Goal: Task Accomplishment & Management: Complete application form

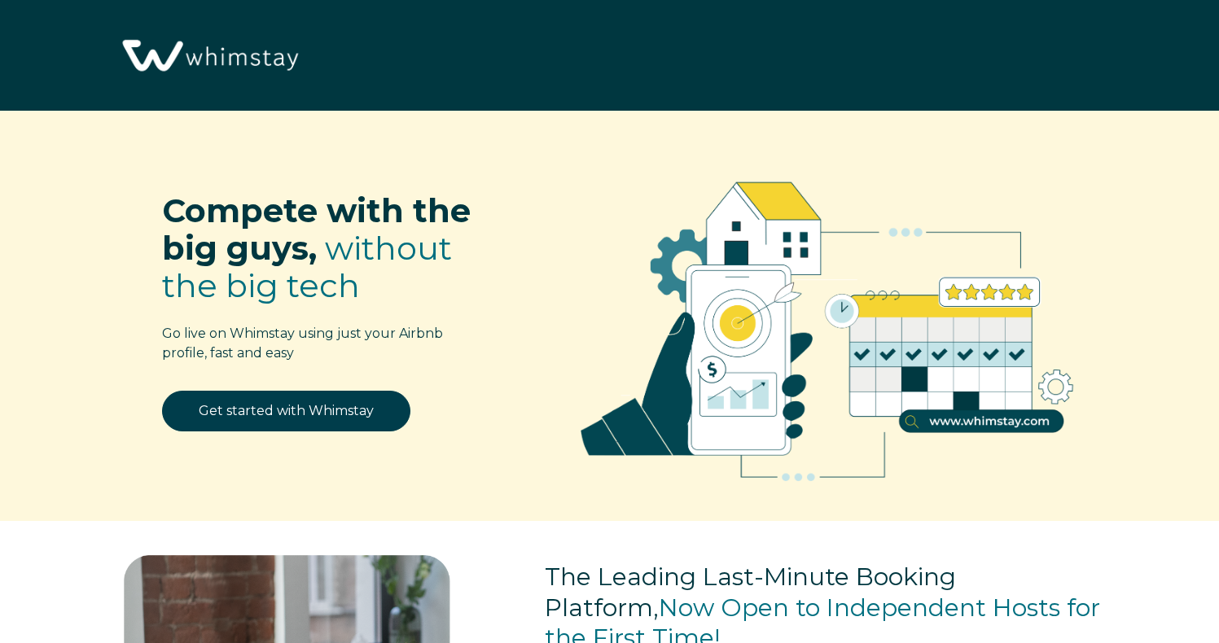
select select "US"
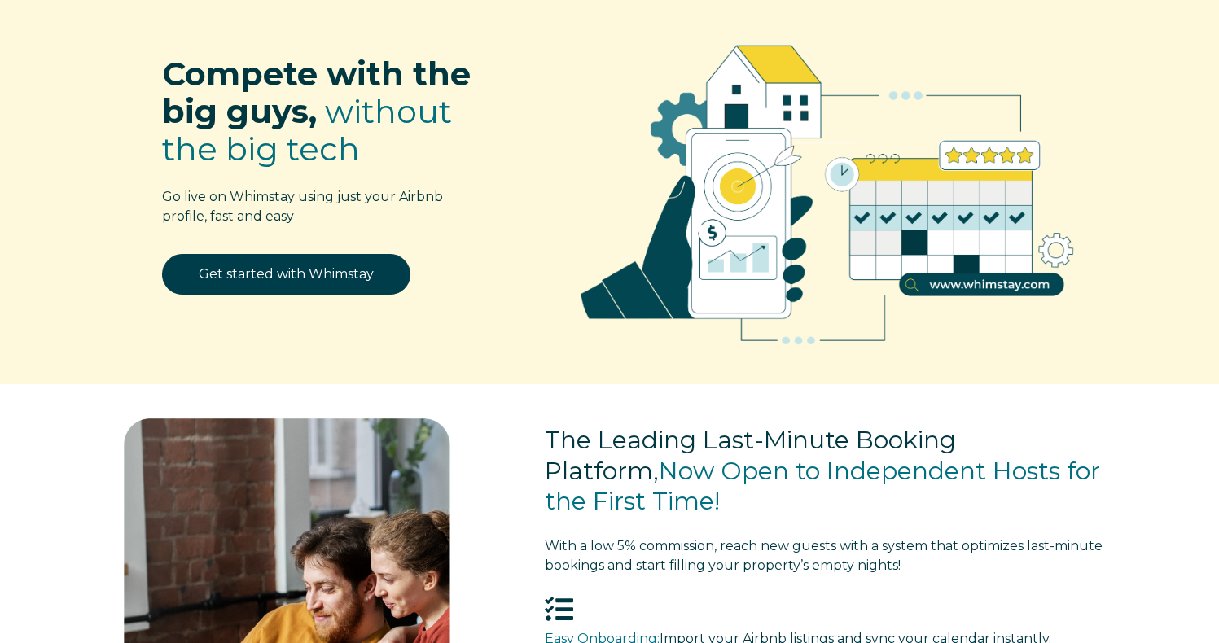
scroll to position [128, 0]
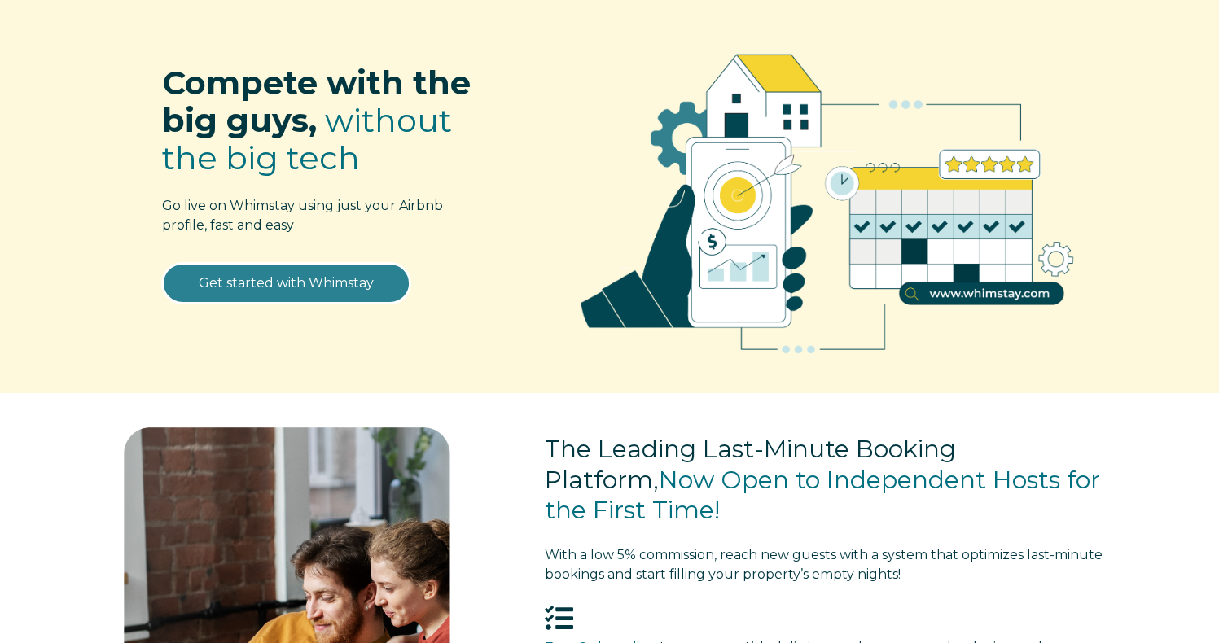
click at [367, 268] on link "Get started with Whimstay" at bounding box center [286, 283] width 248 height 41
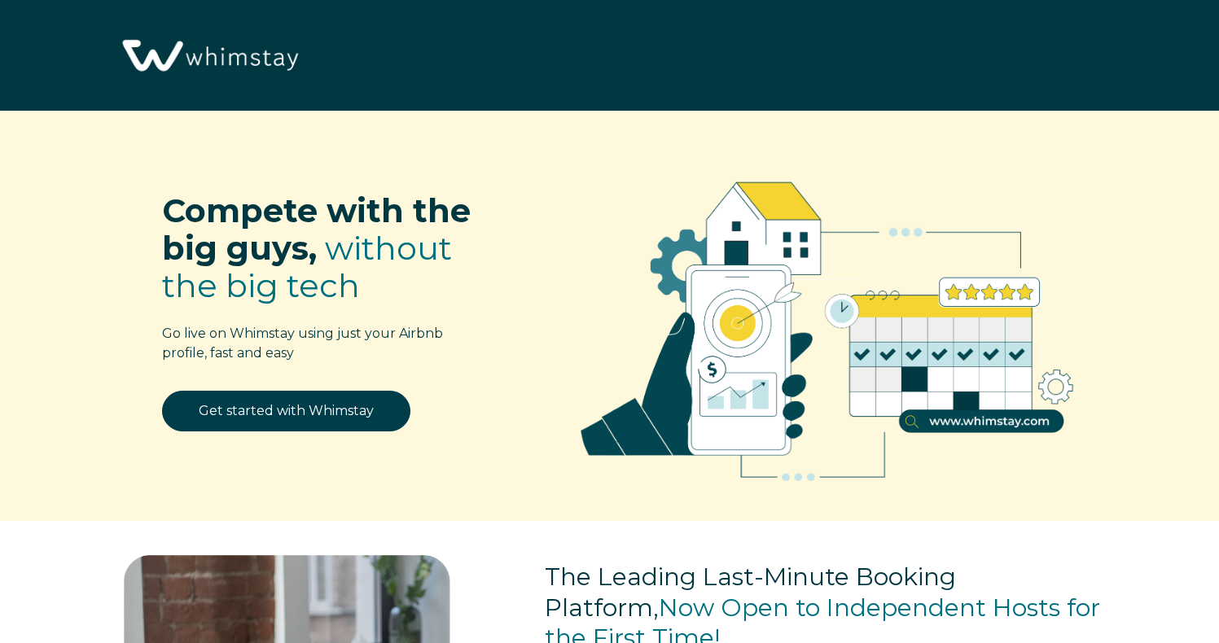
scroll to position [1993, 0]
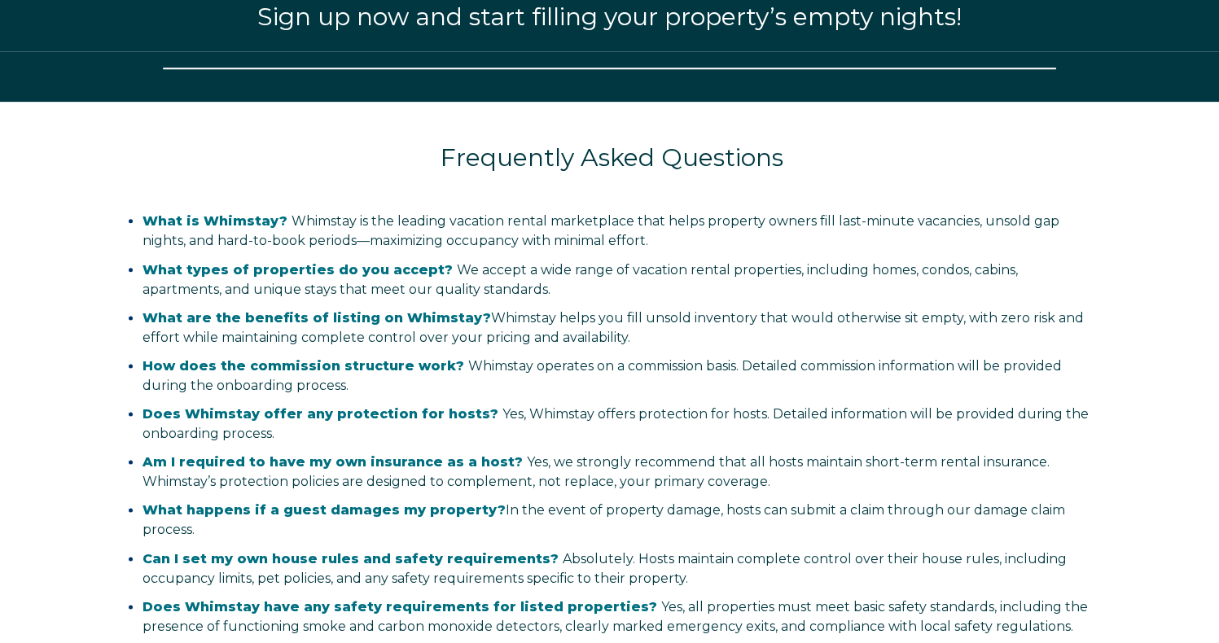
select select "US"
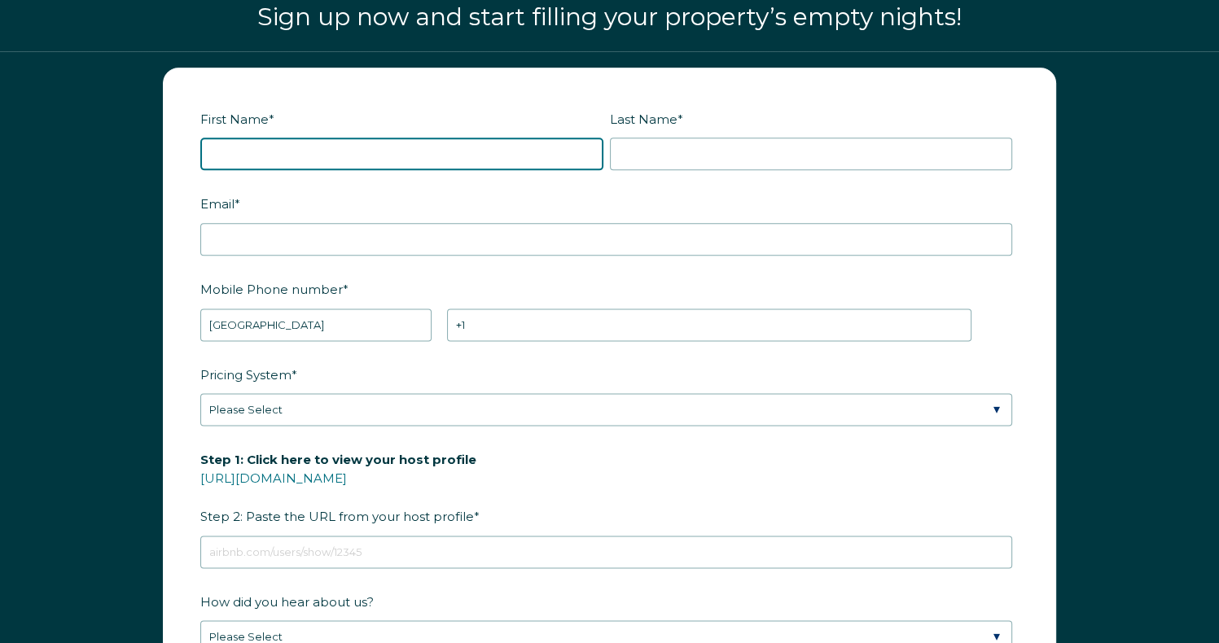
click at [428, 160] on input "First Name *" at bounding box center [401, 154] width 403 height 33
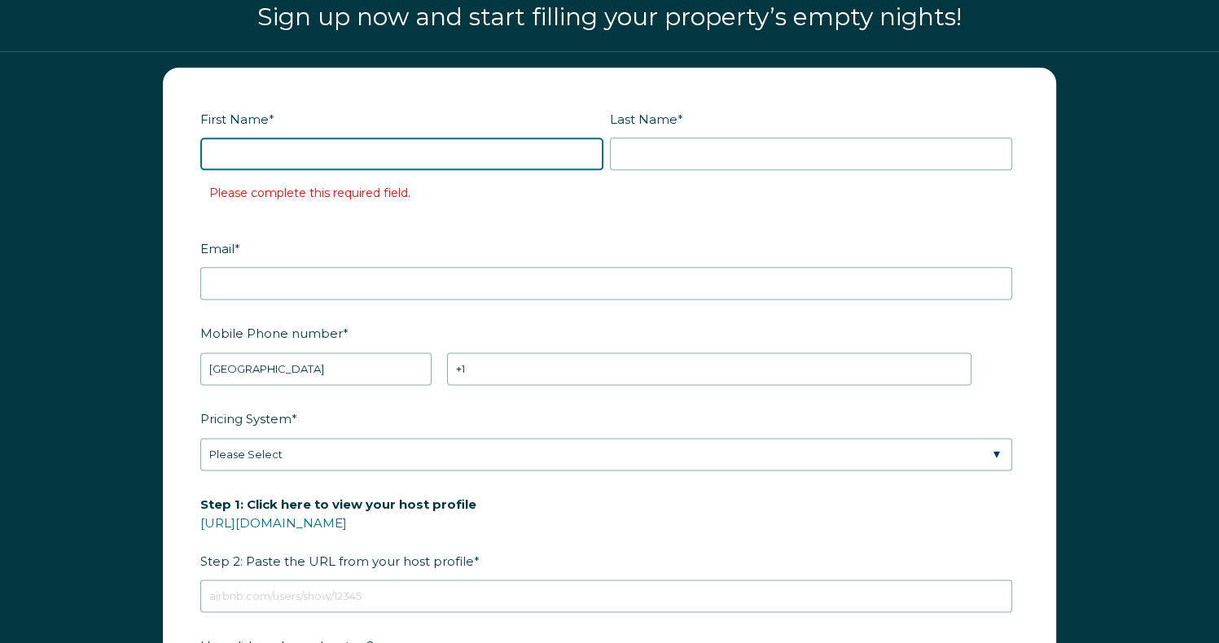
type input "Brian"
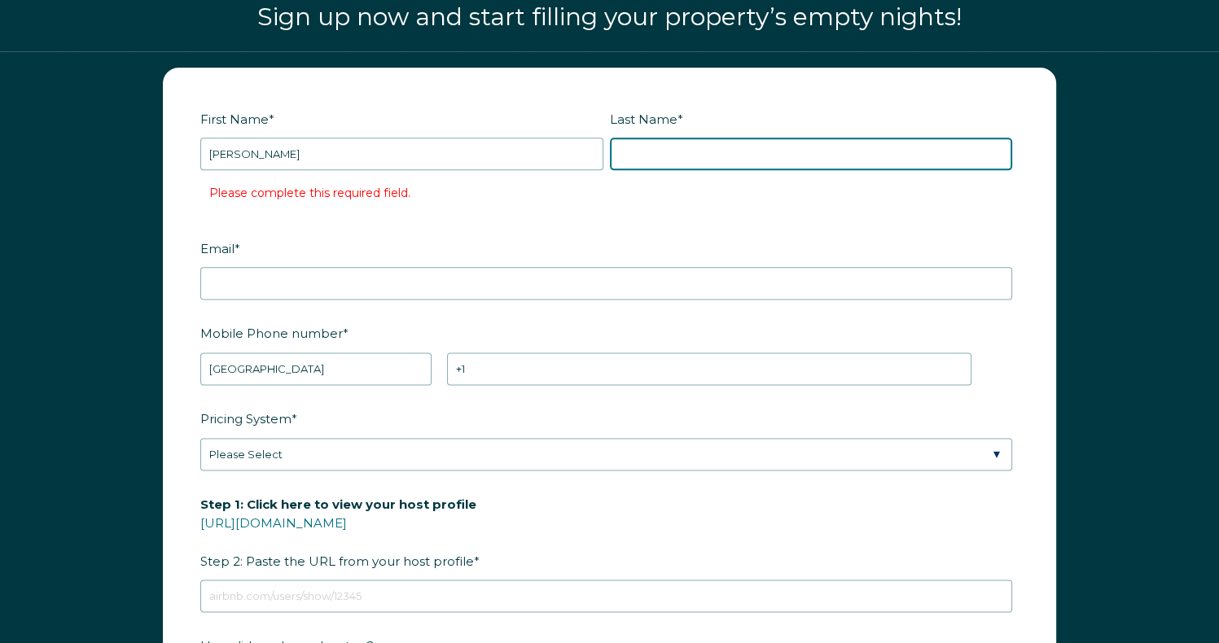
type input "Grant"
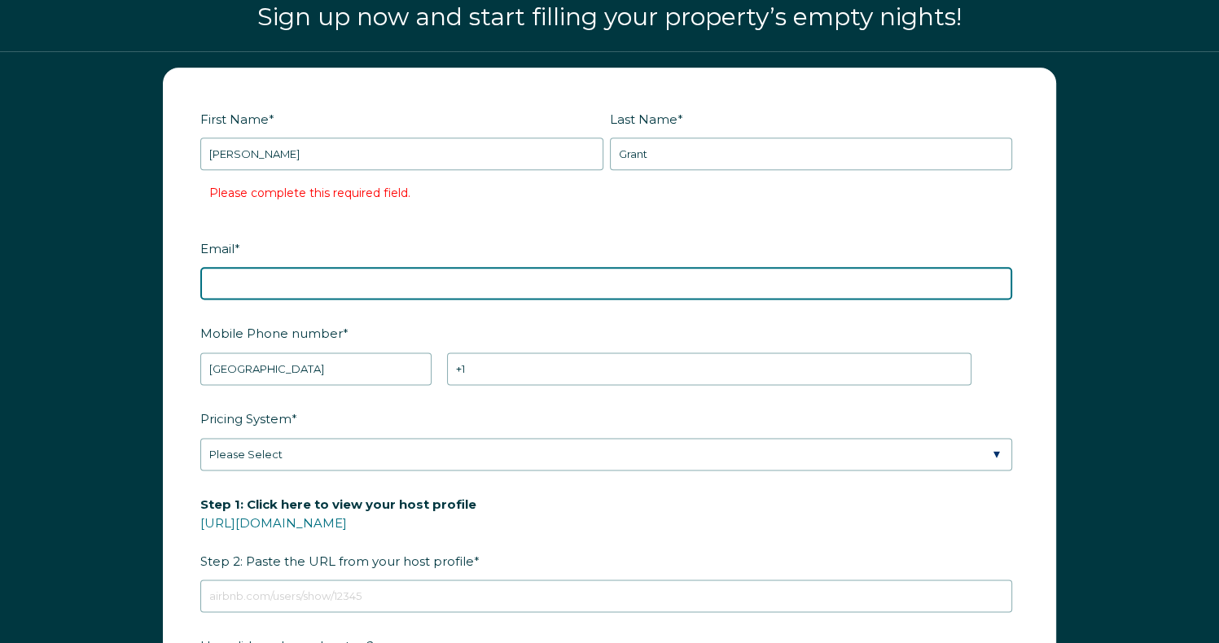
type input "bgrant721@gmail.com"
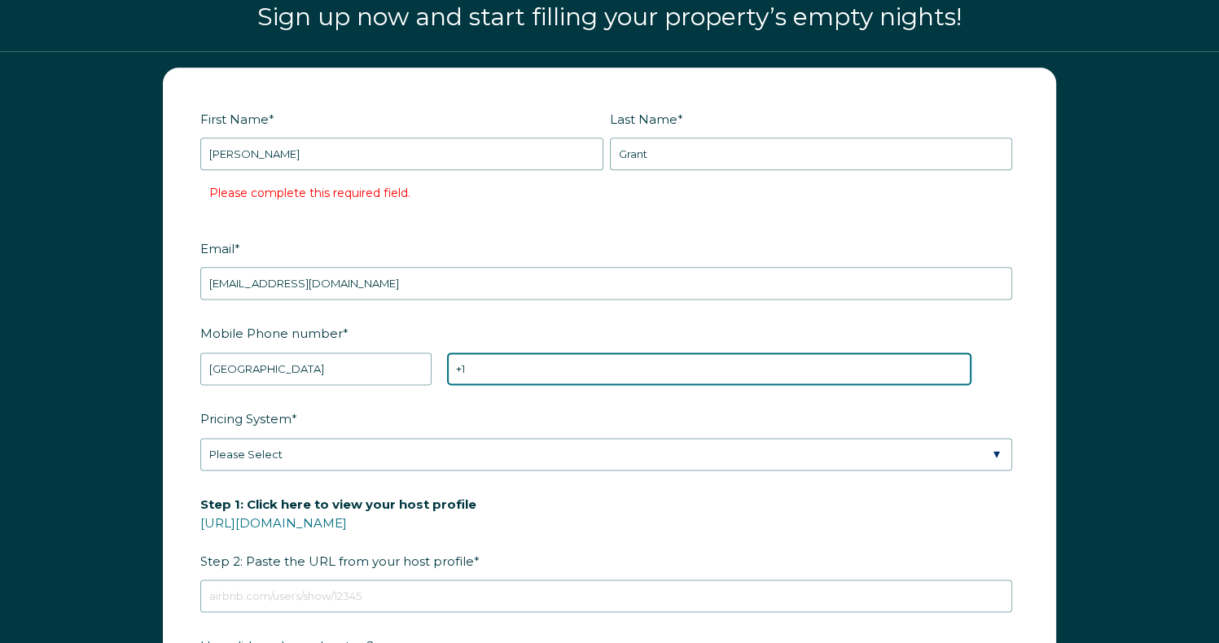
type input "+1 734-890-6698"
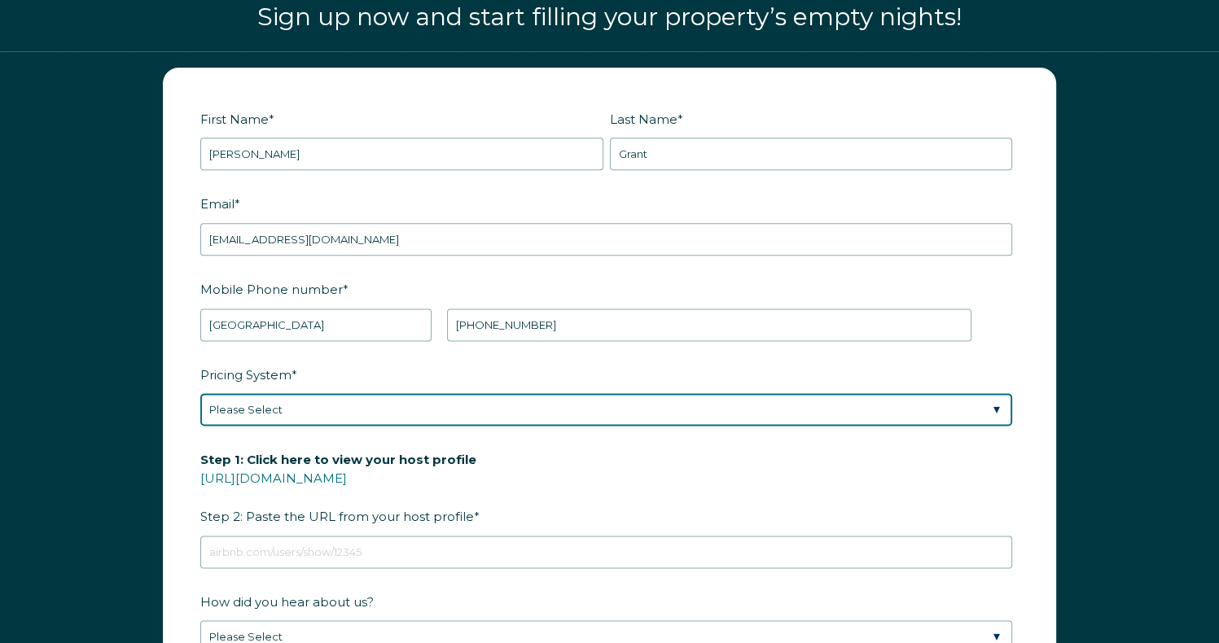
click at [609, 405] on select "Please Select Manual Airbnb Smart Pricing PriceLabs Wheelhouse Beyond Pricing 3…" at bounding box center [606, 409] width 812 height 33
select select "Manual"
click at [200, 393] on select "Please Select Manual Airbnb Smart Pricing PriceLabs Wheelhouse Beyond Pricing 3…" at bounding box center [606, 409] width 812 height 33
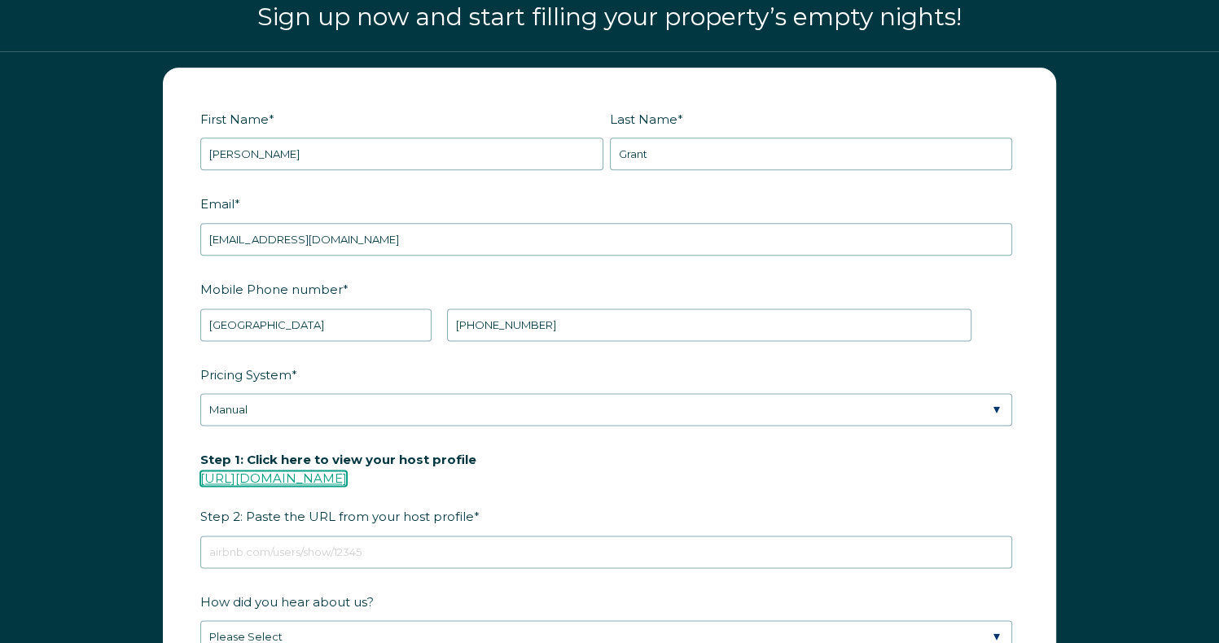
click at [347, 471] on link "[URL][DOMAIN_NAME]" at bounding box center [273, 478] width 147 height 15
click at [256, 471] on link "[URL][DOMAIN_NAME]" at bounding box center [273, 478] width 147 height 15
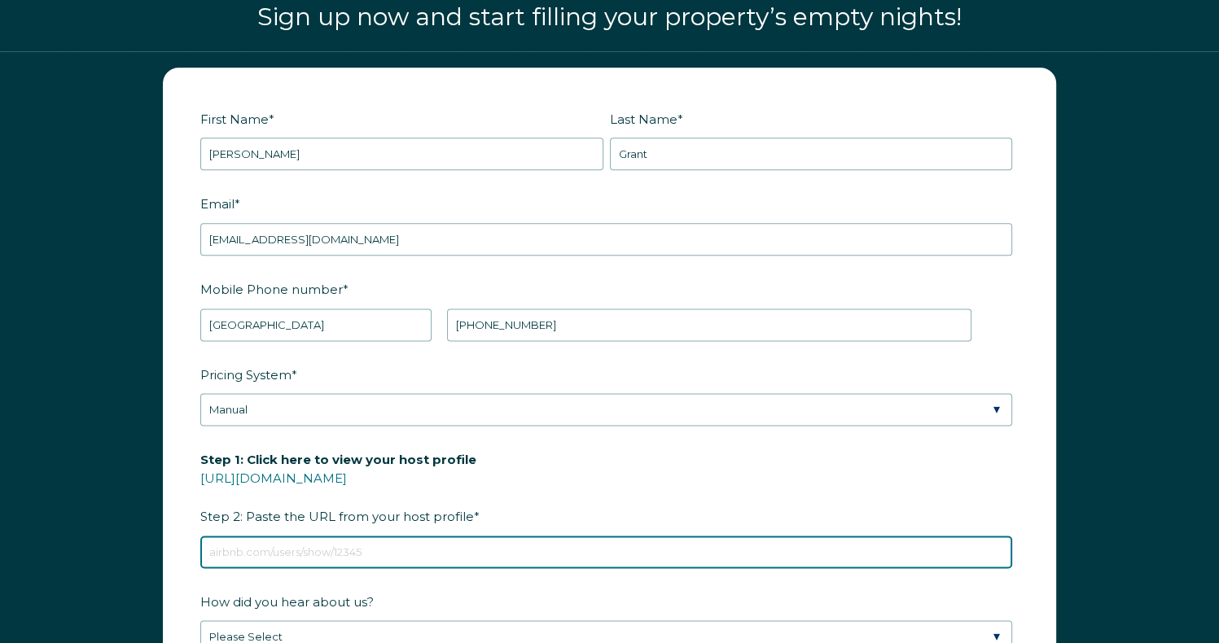
click at [309, 543] on input "Step 1: Click here to view your host profile https://www.airbnb.com/users/show/…" at bounding box center [606, 552] width 812 height 33
paste input "https://www.airbnb.com/users/show/114661444"
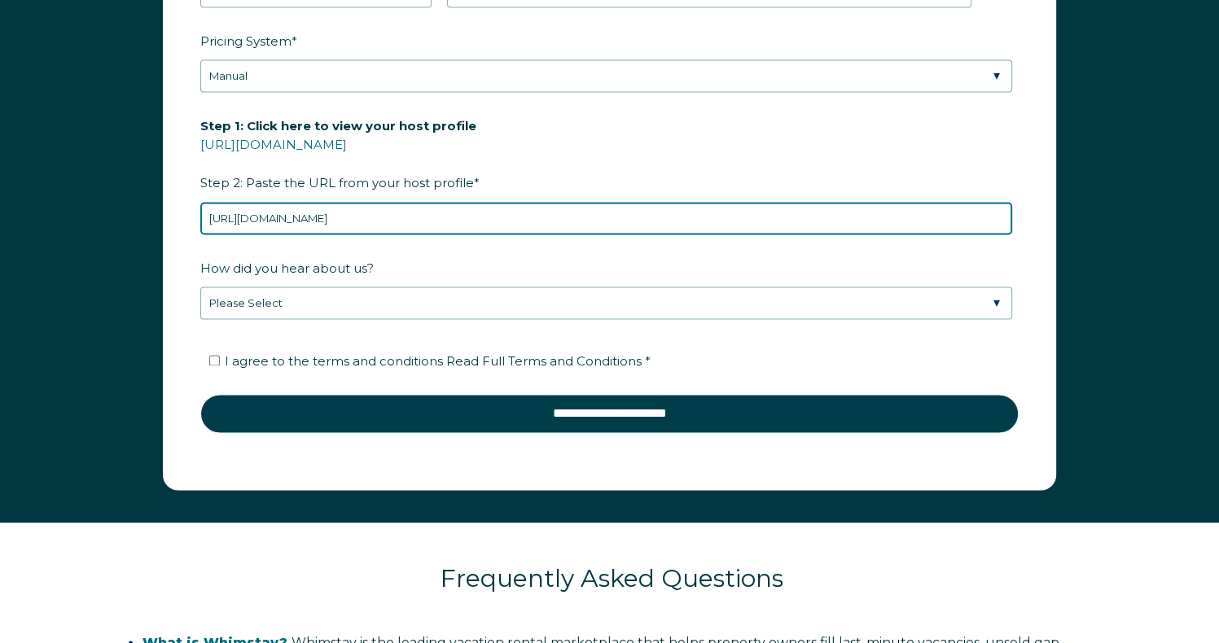
scroll to position [2355, 0]
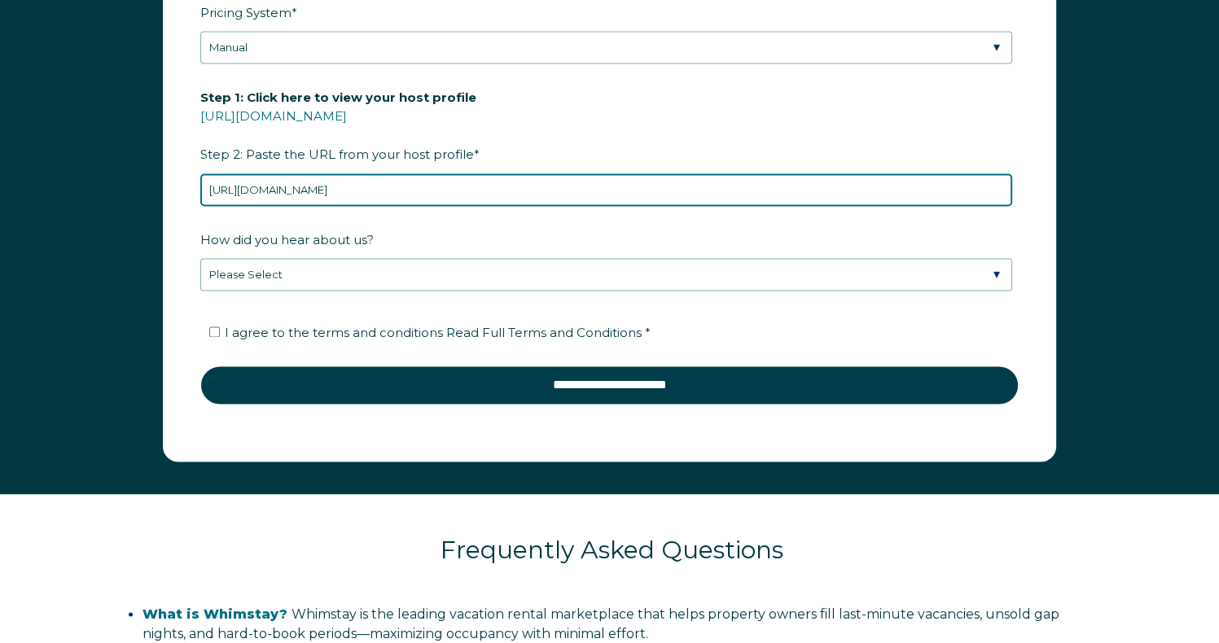
type input "https://www.airbnb.com/users/show/114661444"
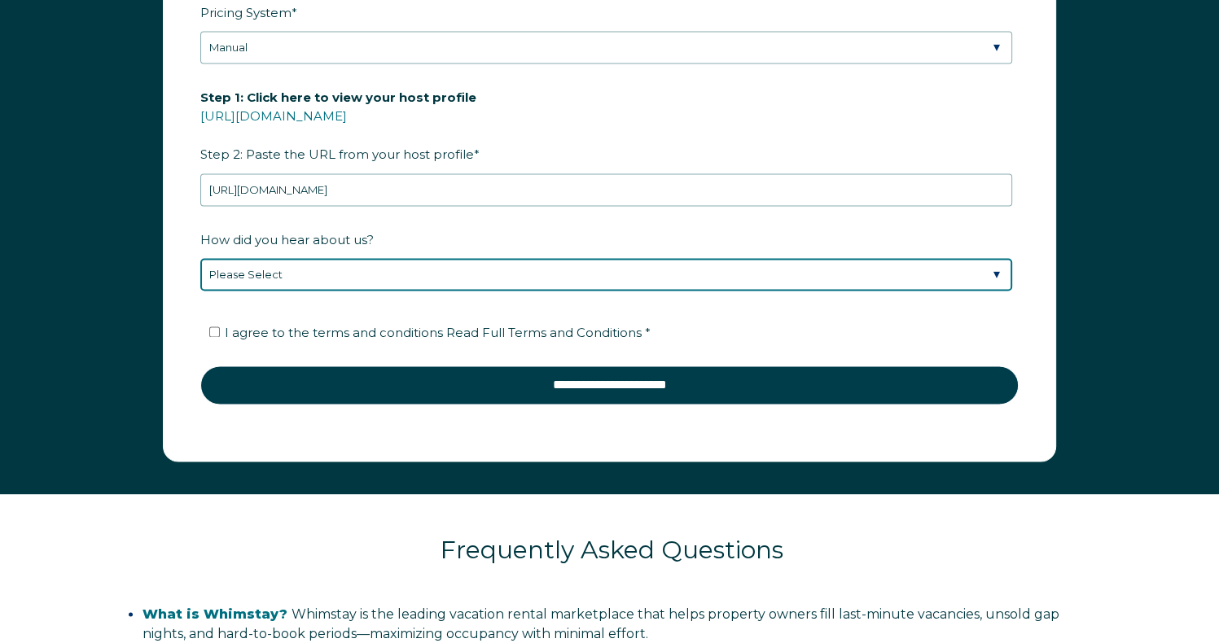
click at [800, 271] on select "Please Select Discovered Whimstay at an event or conference Found Whimstay thro…" at bounding box center [606, 274] width 812 height 33
select select "Podcast"
click at [200, 258] on select "Please Select Discovered Whimstay at an event or conference Found Whimstay thro…" at bounding box center [606, 274] width 812 height 33
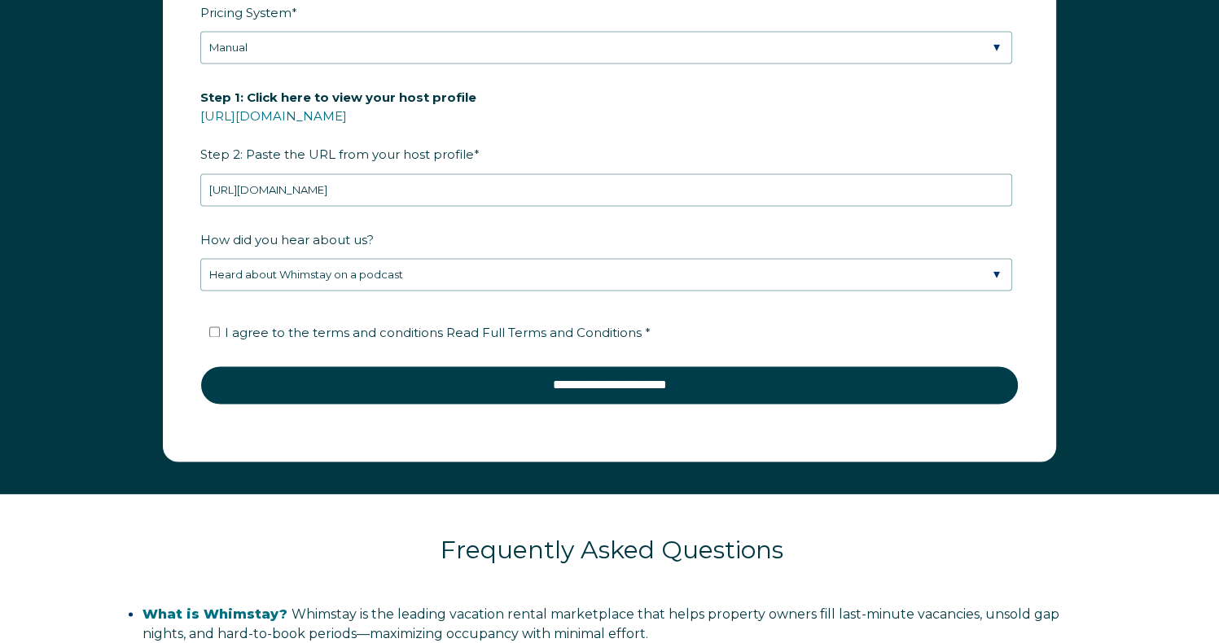
click at [415, 327] on span "I agree to the terms and conditions Read Full Terms and Conditions *" at bounding box center [438, 332] width 426 height 15
click at [220, 327] on input "I agree to the terms and conditions Read Full Terms and Conditions *" at bounding box center [214, 332] width 11 height 11
checkbox input "true"
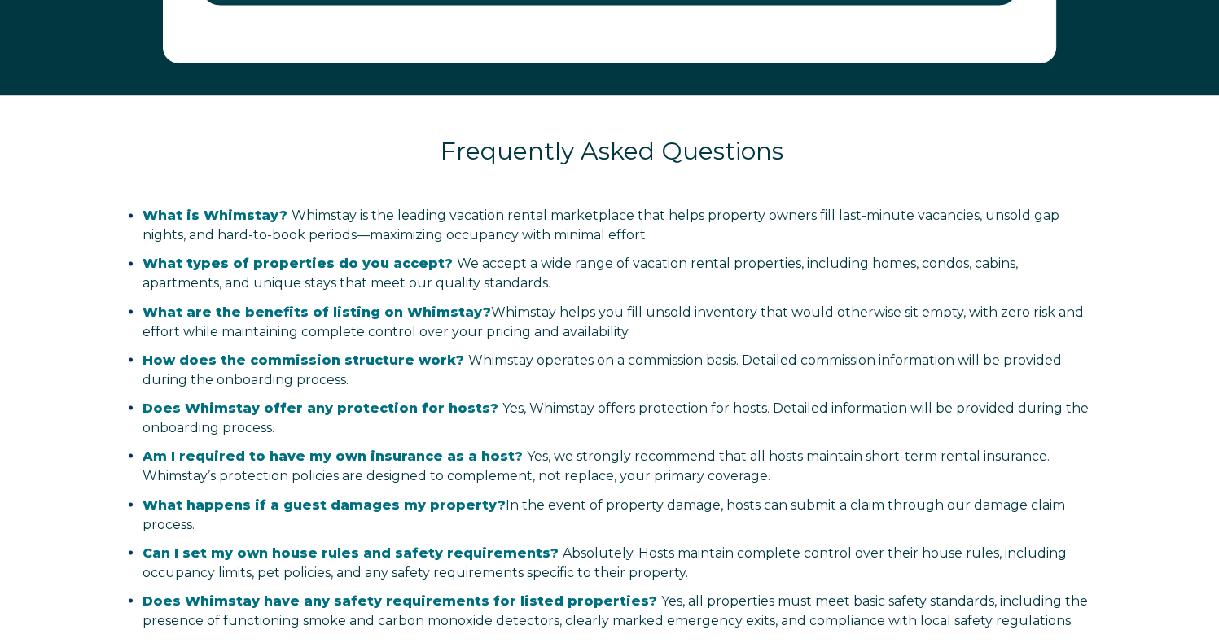
scroll to position [2767, 0]
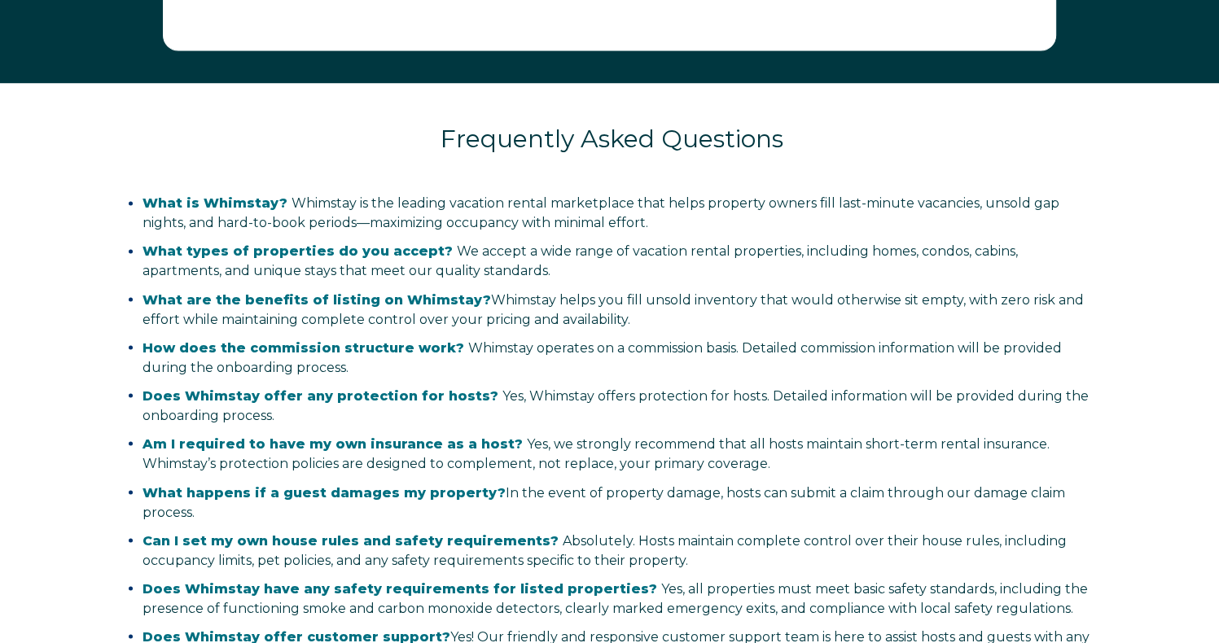
click at [1203, 571] on div "Frequently Asked Questions What is Whimstay? Whimstay is the leading vacation r…" at bounding box center [611, 384] width 1191 height 603
